Goal: Find specific page/section: Find specific page/section

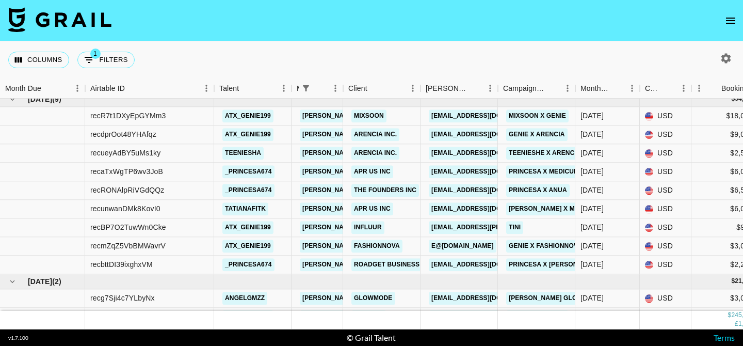
scroll to position [485, 0]
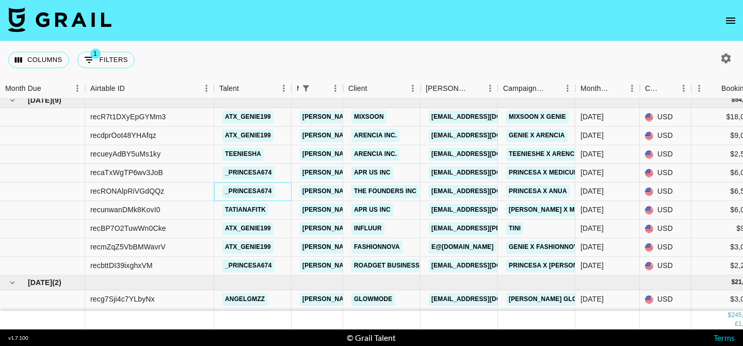
click at [289, 194] on div "_princesa674" at bounding box center [252, 191] width 77 height 19
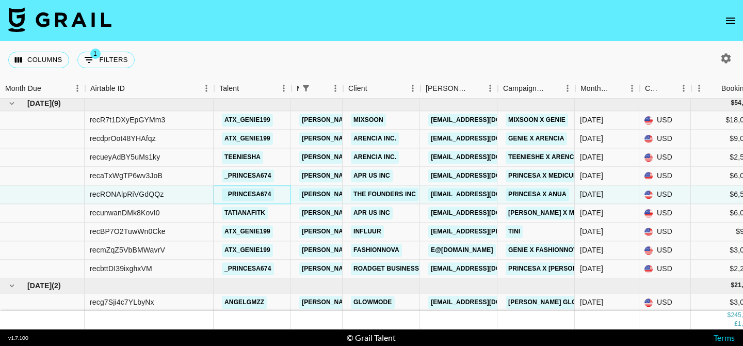
scroll to position [481, 0]
click at [289, 194] on div "_princesa674" at bounding box center [252, 194] width 77 height 19
click at [193, 172] on div "recaTxWgTP6wv3JoB" at bounding box center [149, 176] width 129 height 19
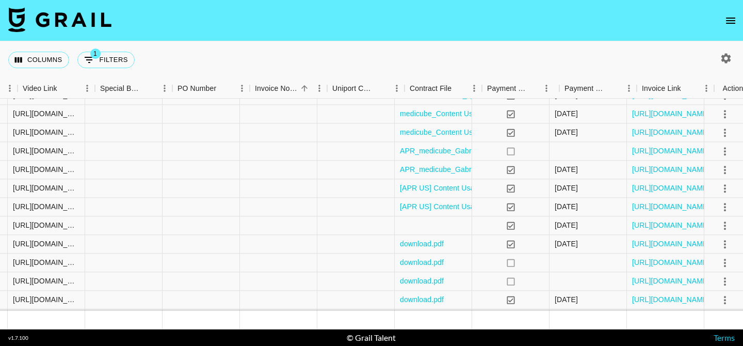
scroll to position [250, 970]
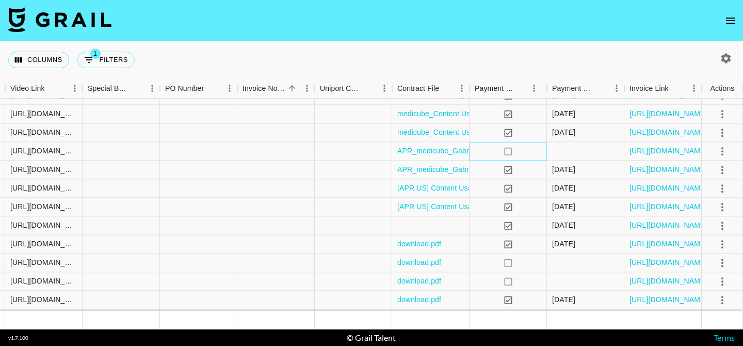
click at [509, 150] on icon "no" at bounding box center [508, 151] width 10 height 10
